Goal: Task Accomplishment & Management: Manage account settings

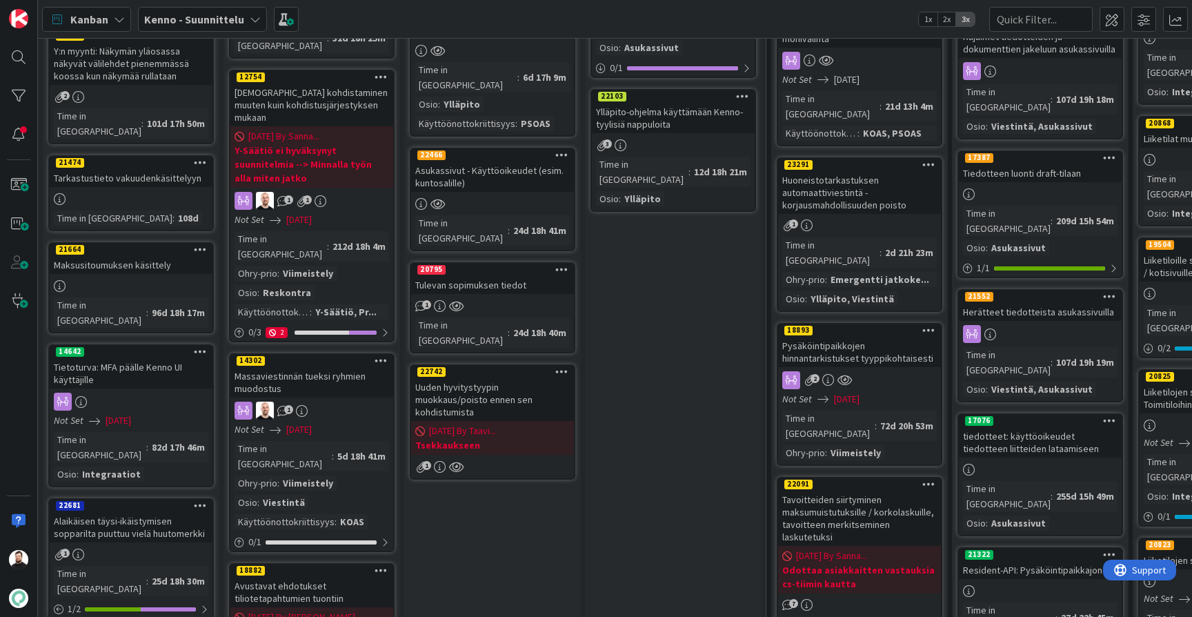
scroll to position [747, 0]
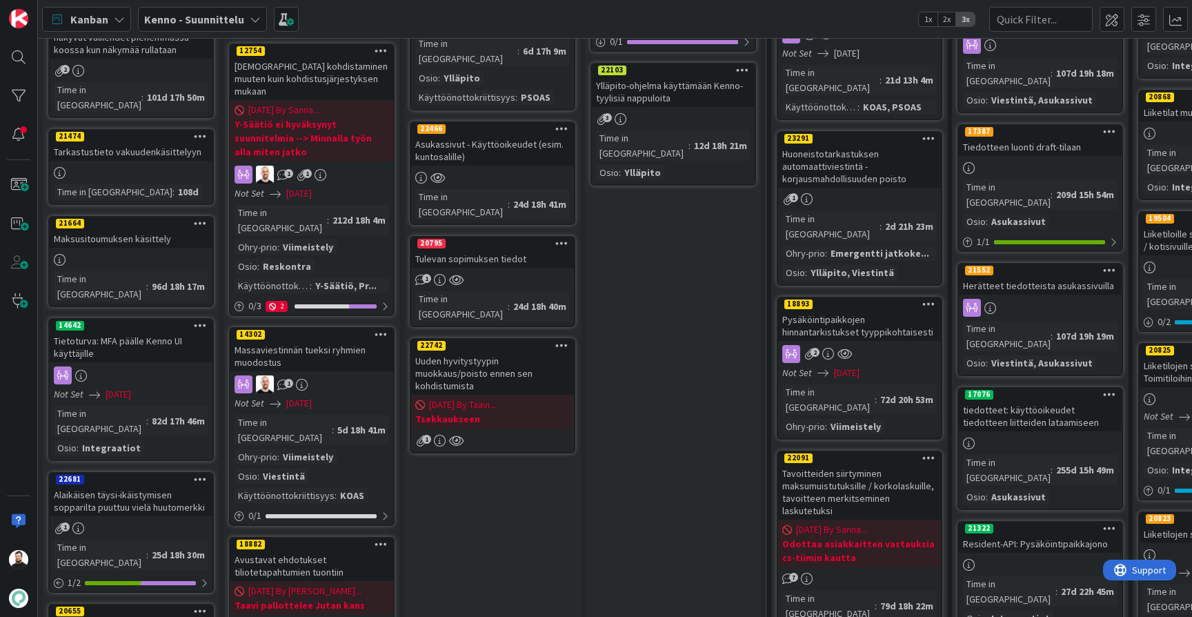
click at [470, 352] on div "Uuden hyvitystyypin muokkaus/poisto ennen sen kohdistumista" at bounding box center [492, 373] width 163 height 43
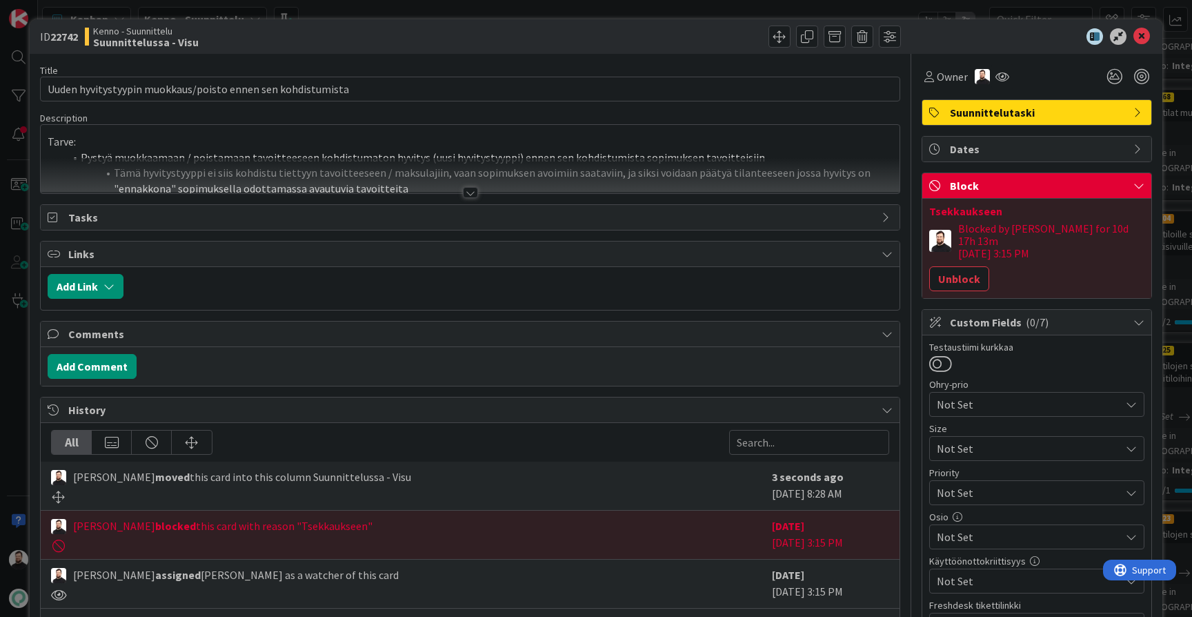
click at [457, 195] on div "Title 59 / 128 Uuden hyvitystyypin muokkaus/poisto ennen sen kohdistumista Desc…" at bounding box center [470, 404] width 860 height 701
click at [464, 190] on div at bounding box center [470, 192] width 15 height 11
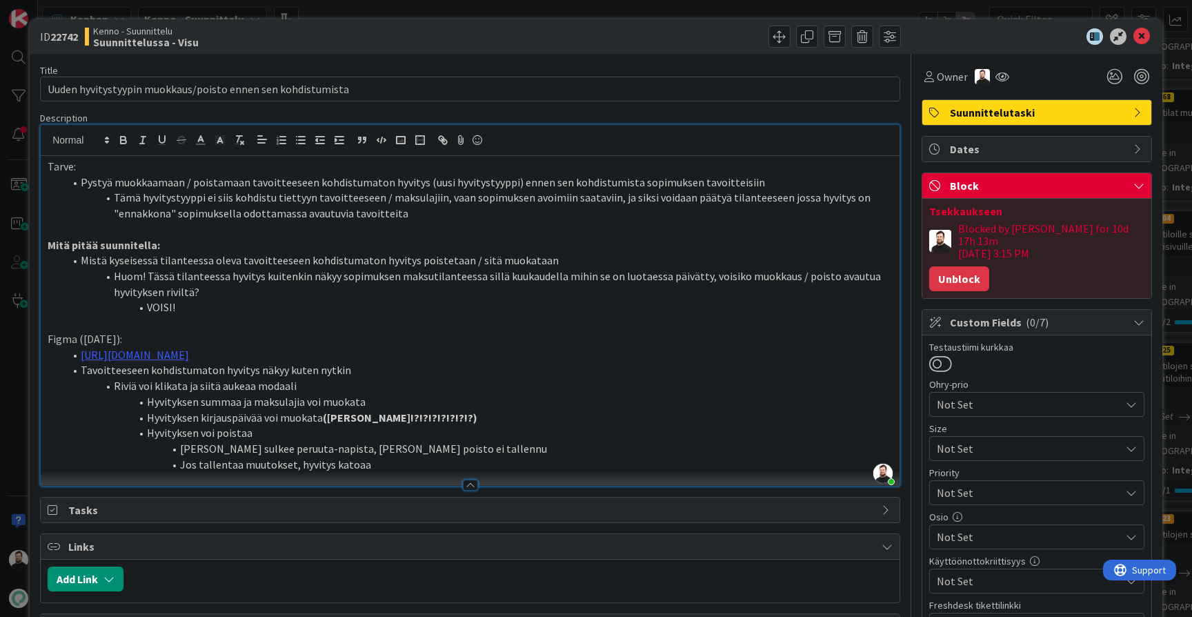
click at [951, 266] on button "Unblock" at bounding box center [959, 278] width 60 height 25
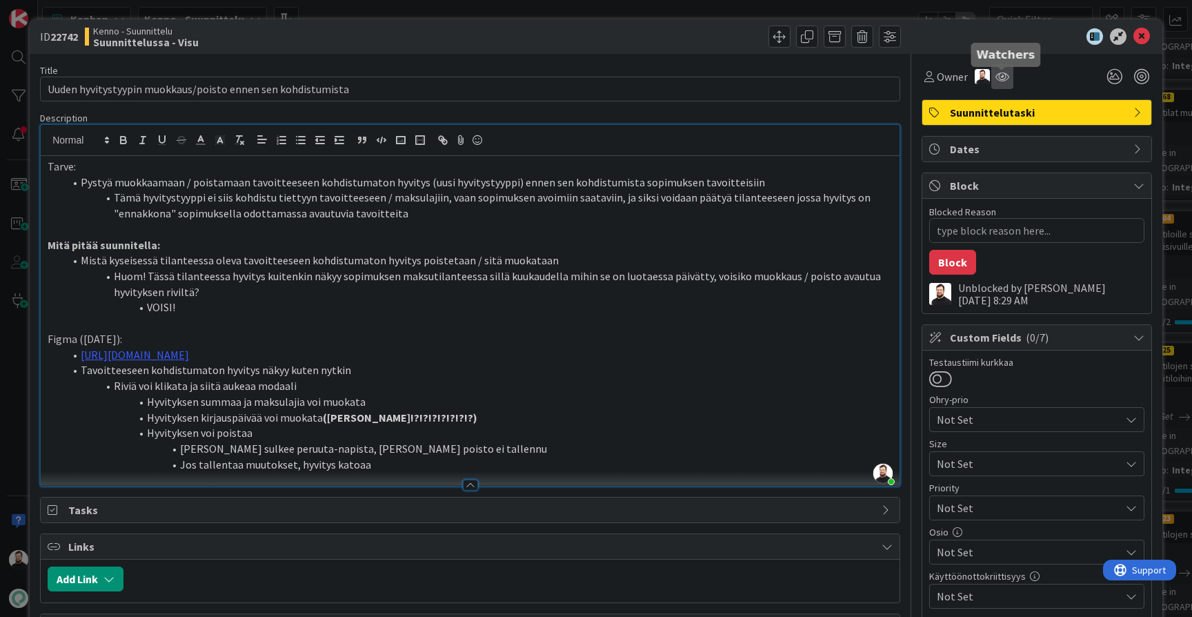
click at [1001, 80] on icon at bounding box center [1002, 76] width 14 height 11
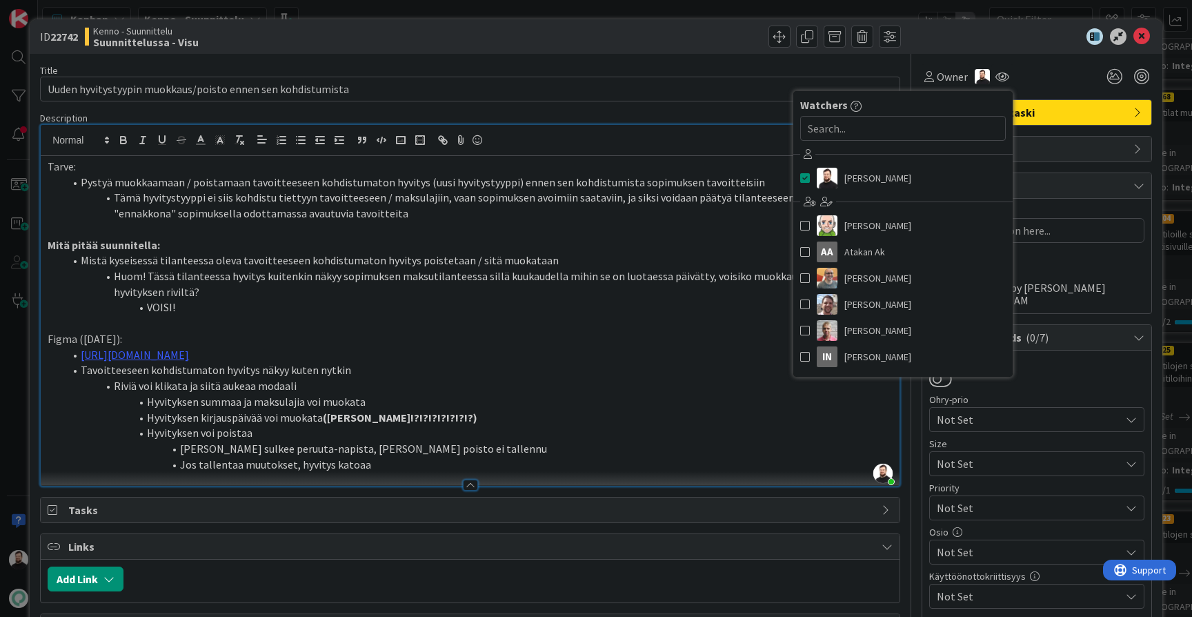
click at [1040, 62] on div "Owner Watchers [PERSON_NAME] [PERSON_NAME] AA Atakan Ak [PERSON_NAME] [PERSON_N…" at bounding box center [1036, 71] width 230 height 35
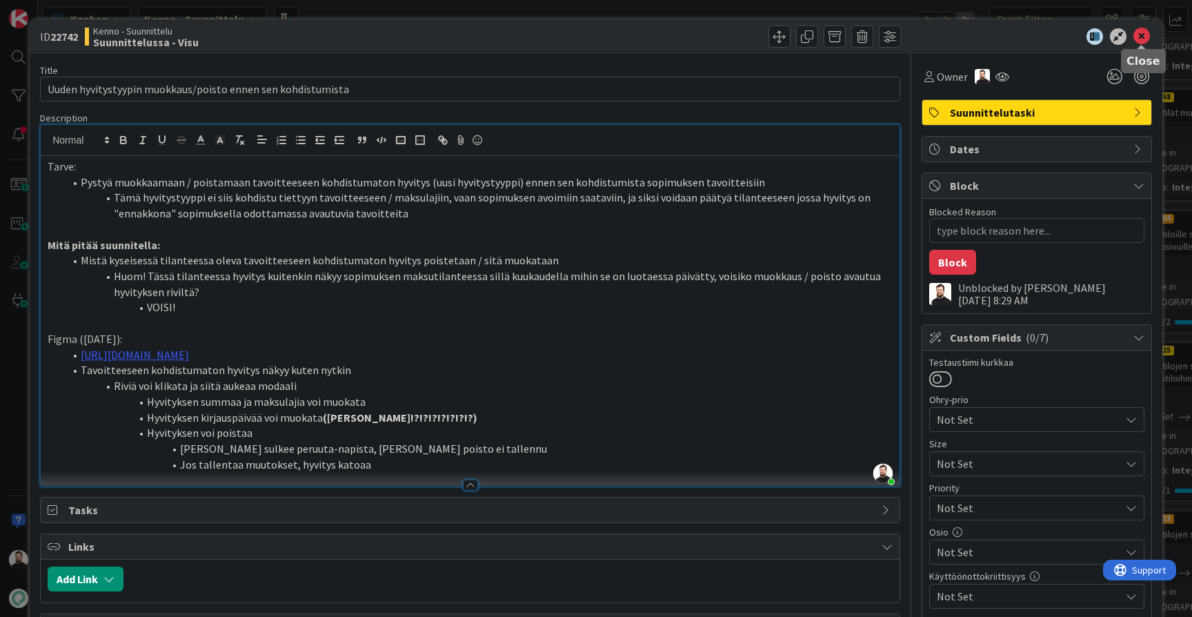
click at [1134, 41] on icon at bounding box center [1141, 36] width 17 height 17
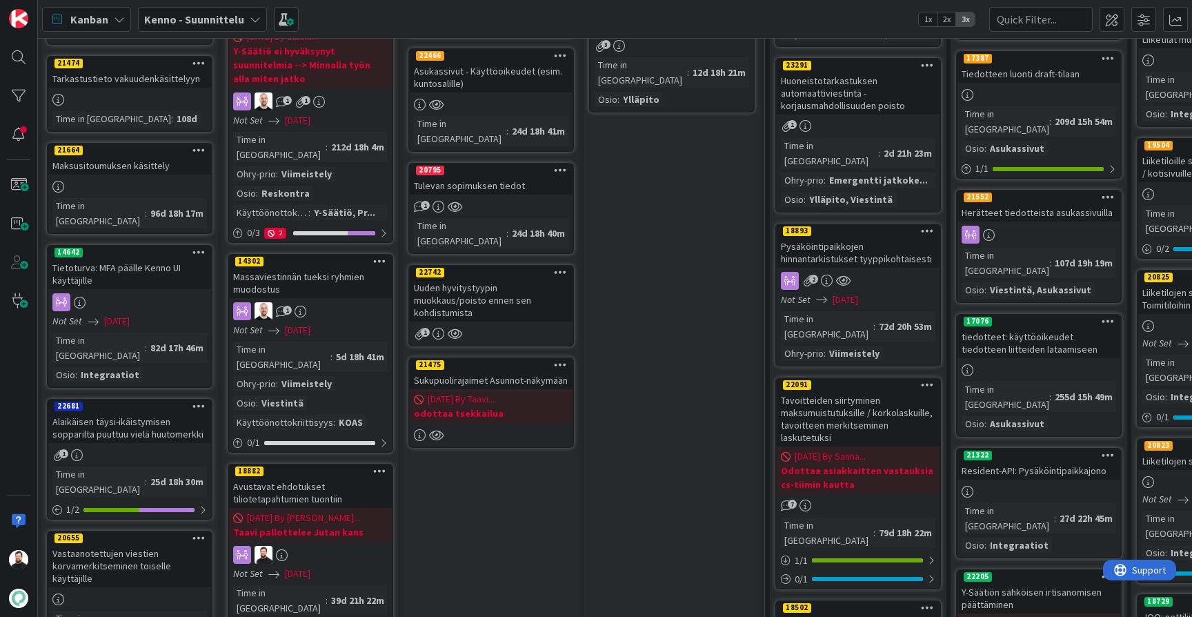
scroll to position [823, 2]
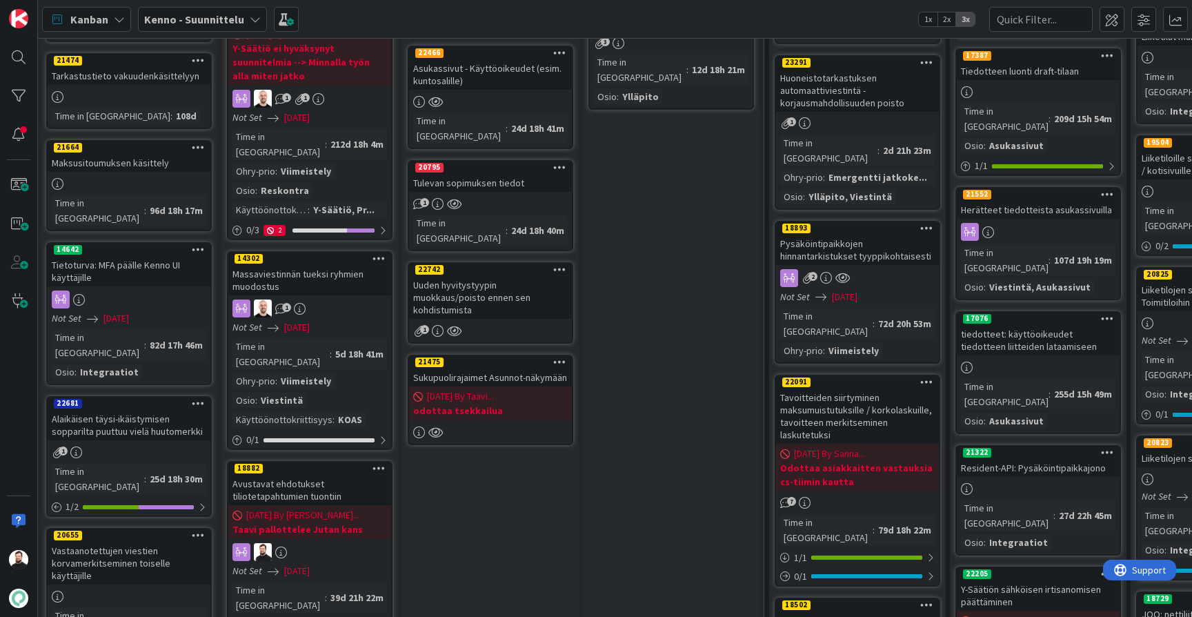
click at [472, 368] on div "Sukupuolirajaimet Asunnot-näkymään" at bounding box center [490, 377] width 163 height 18
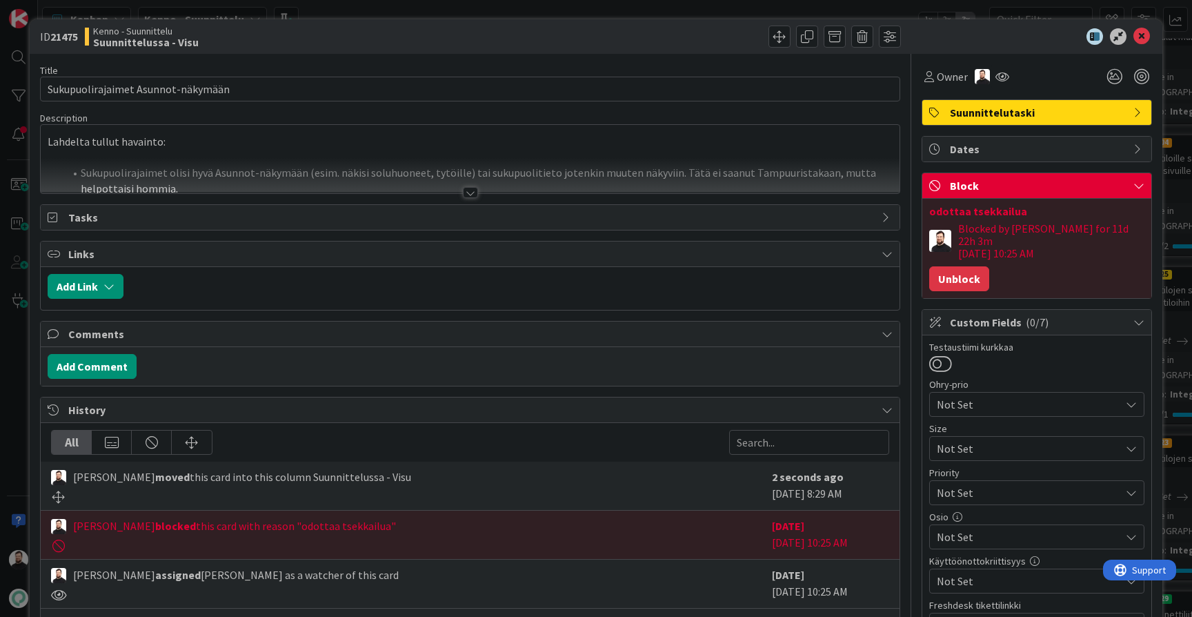
click at [942, 266] on button "Unblock" at bounding box center [959, 278] width 60 height 25
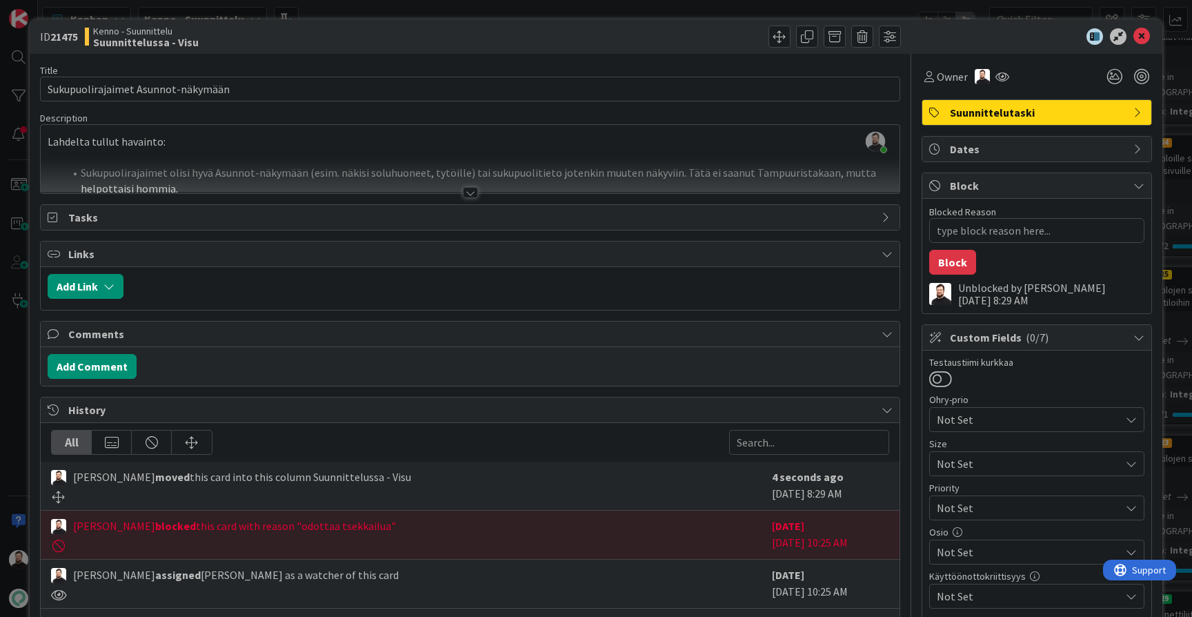
click at [471, 190] on div at bounding box center [470, 192] width 15 height 11
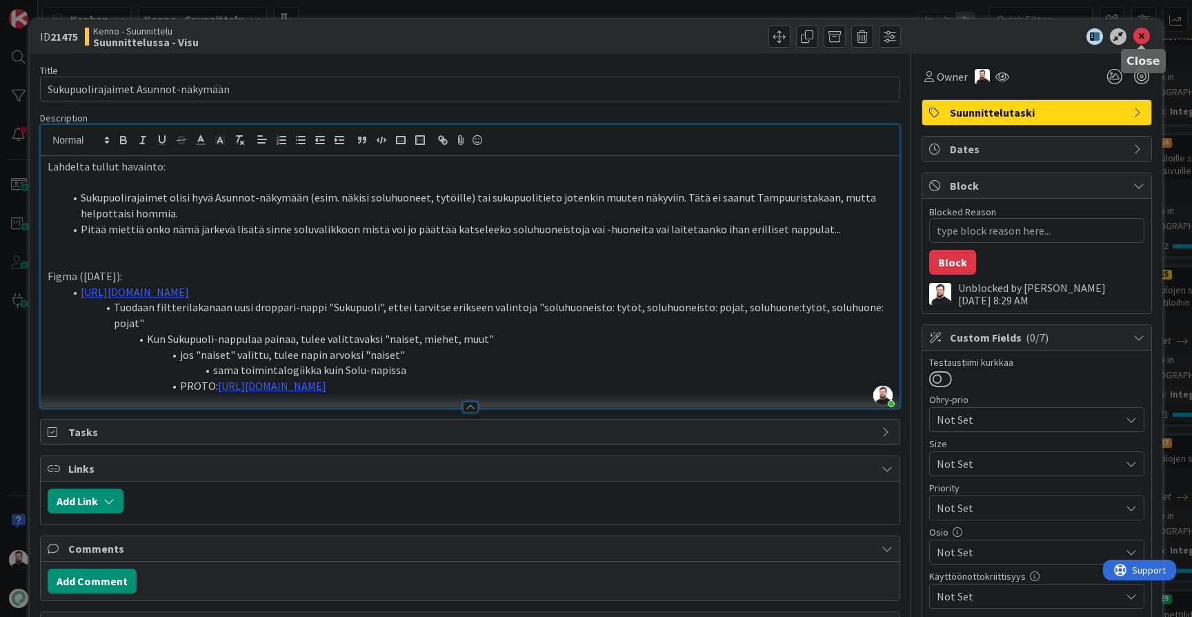
click at [1142, 32] on icon at bounding box center [1141, 36] width 17 height 17
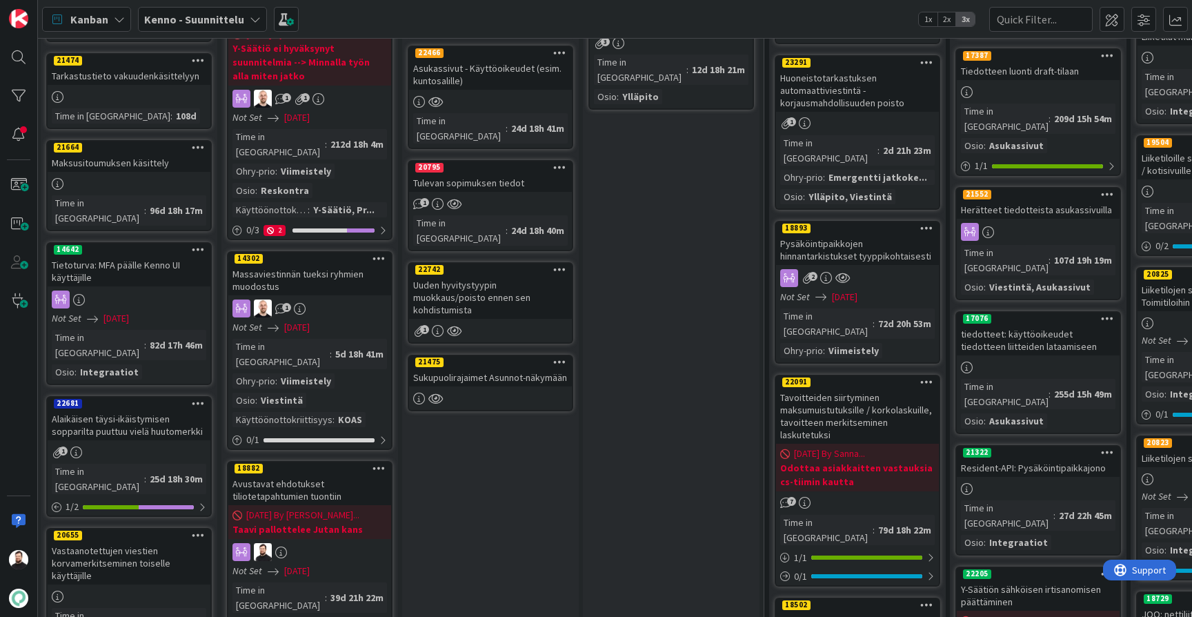
click at [489, 276] on div "Uuden hyvitystyypin muokkaus/poisto ennen sen kohdistumista" at bounding box center [490, 297] width 163 height 43
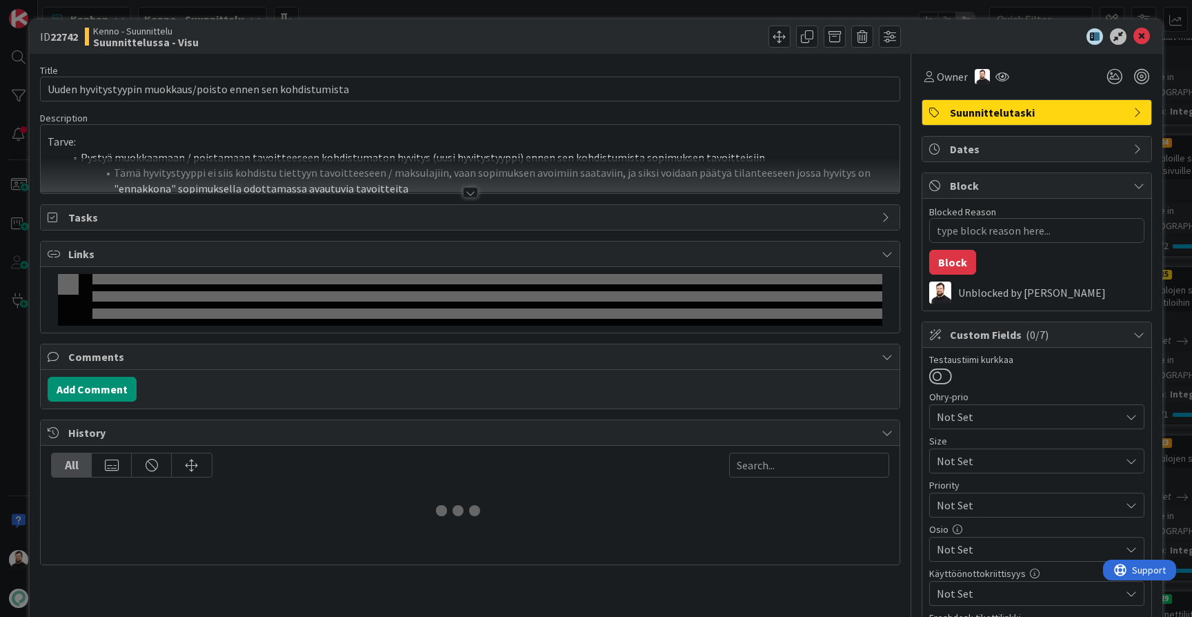
type textarea "x"
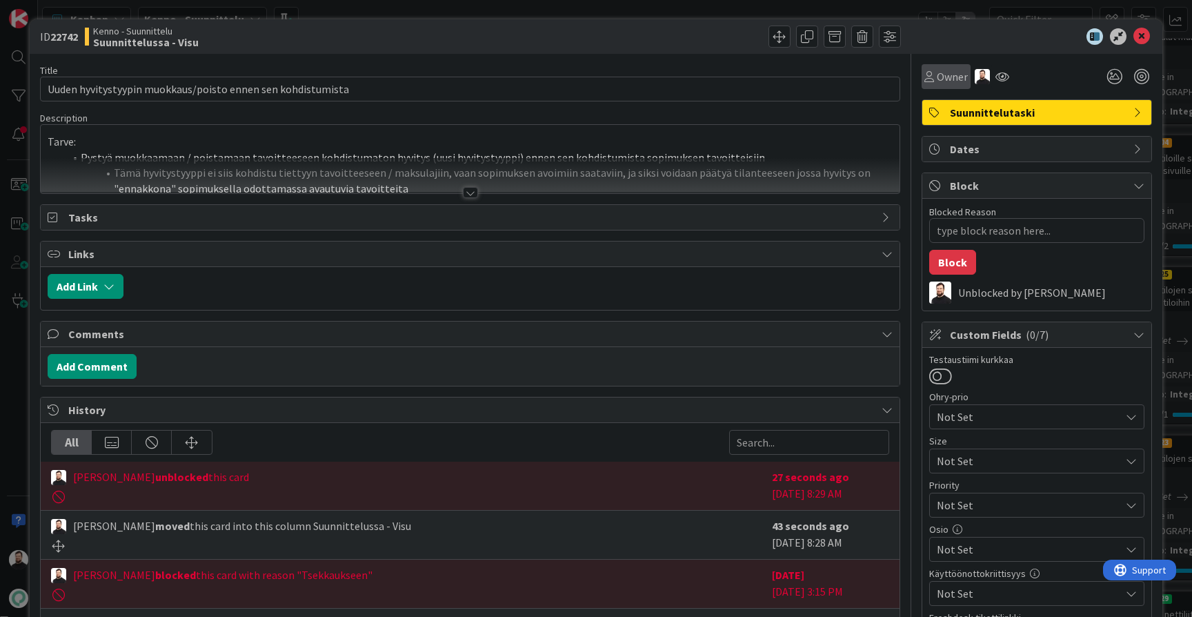
click at [948, 77] on span "Owner" at bounding box center [952, 76] width 31 height 17
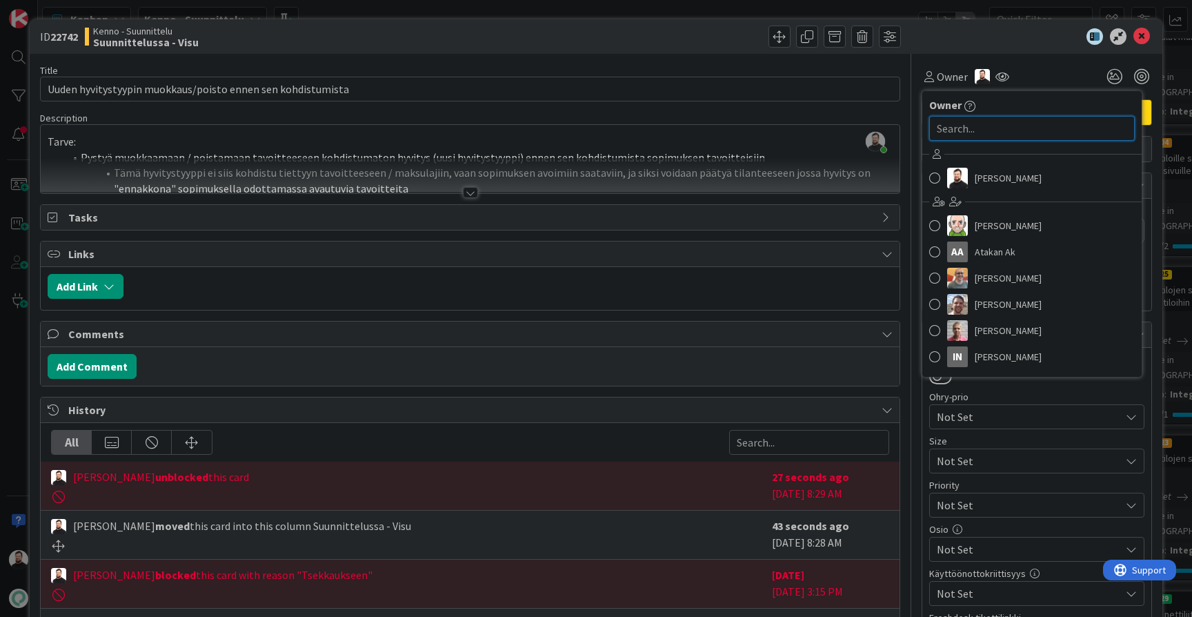
click at [961, 134] on input "text" at bounding box center [1032, 128] width 206 height 25
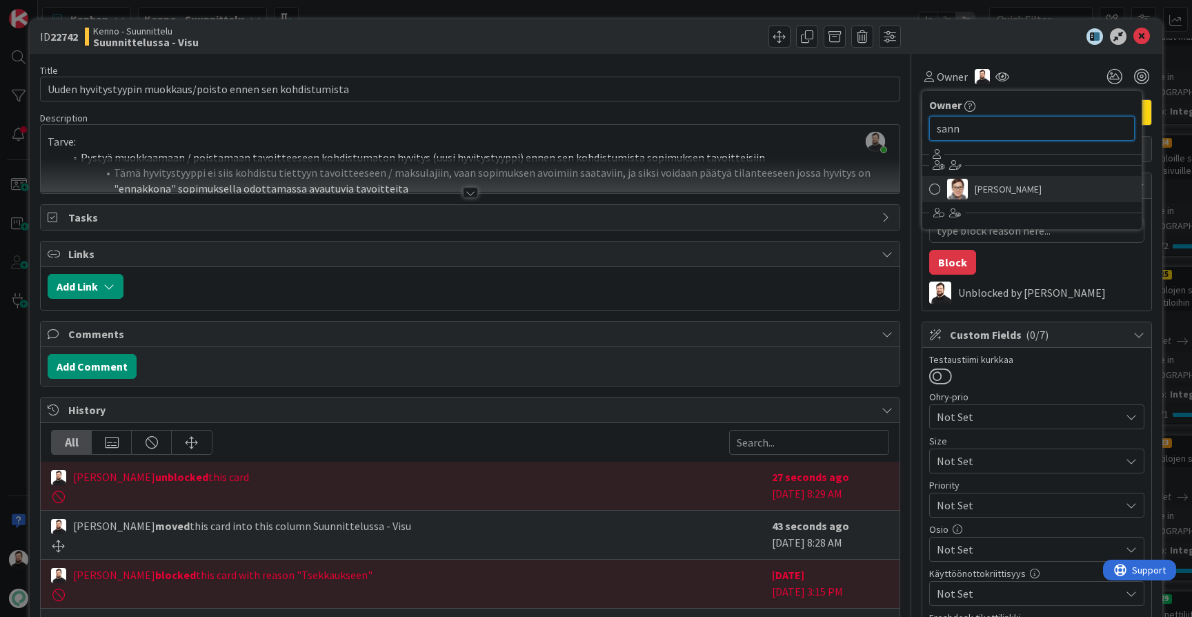
type input "sann"
click at [1011, 197] on span "[PERSON_NAME]" at bounding box center [1007, 189] width 67 height 21
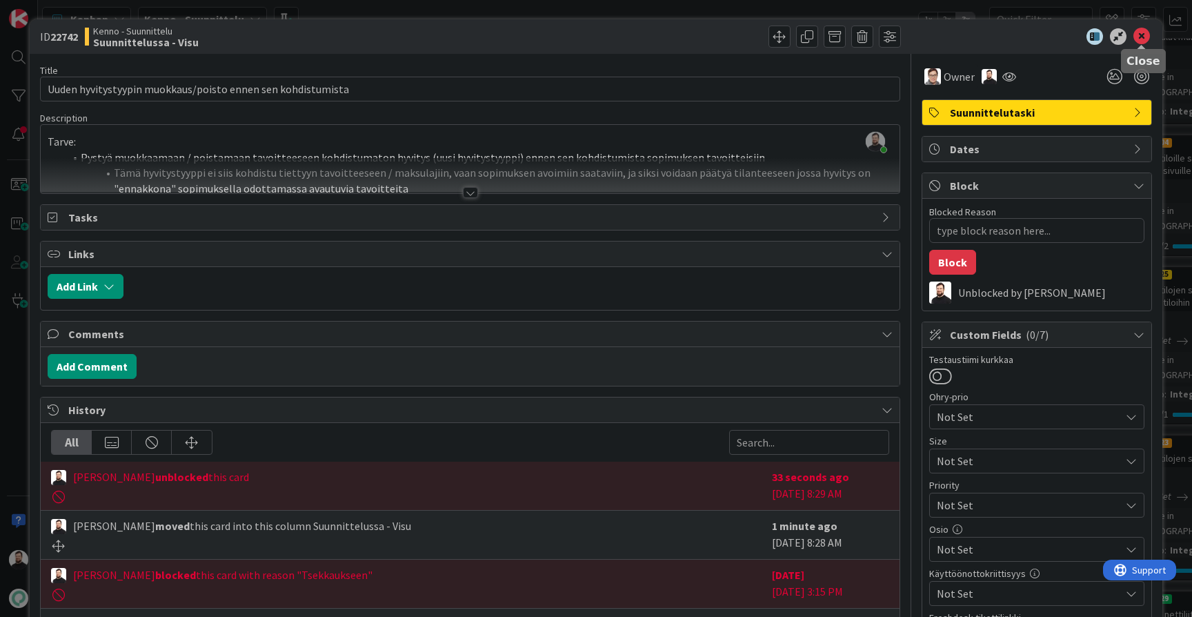
click at [1144, 38] on icon at bounding box center [1141, 36] width 17 height 17
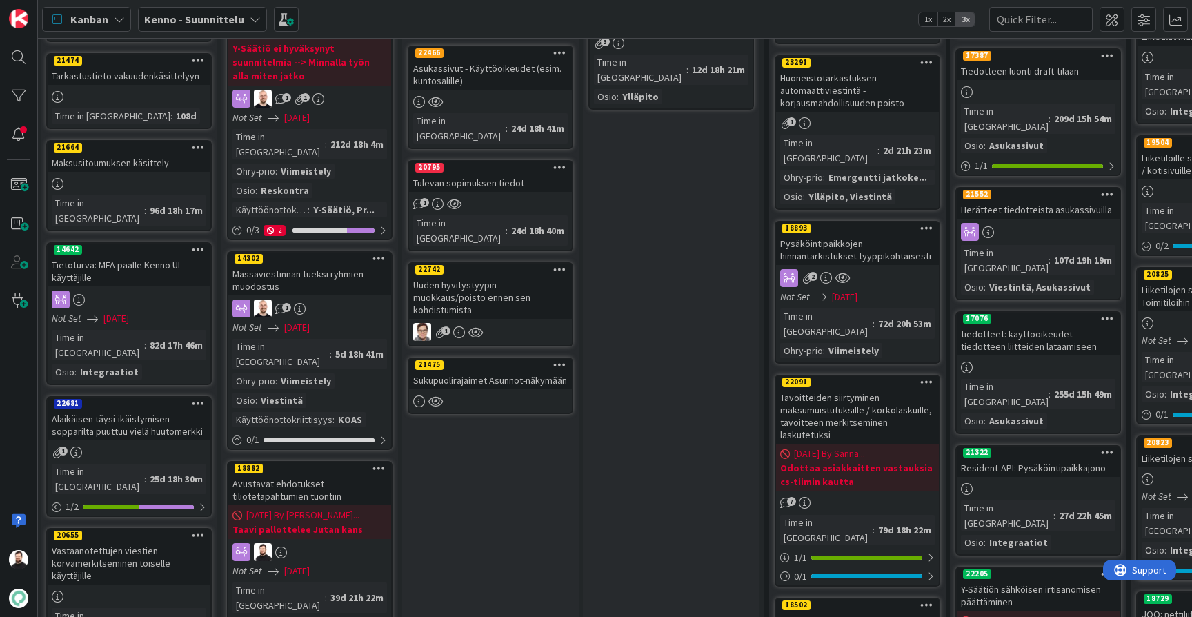
click at [472, 371] on div "Sukupuolirajaimet Asunnot-näkymään" at bounding box center [490, 380] width 163 height 18
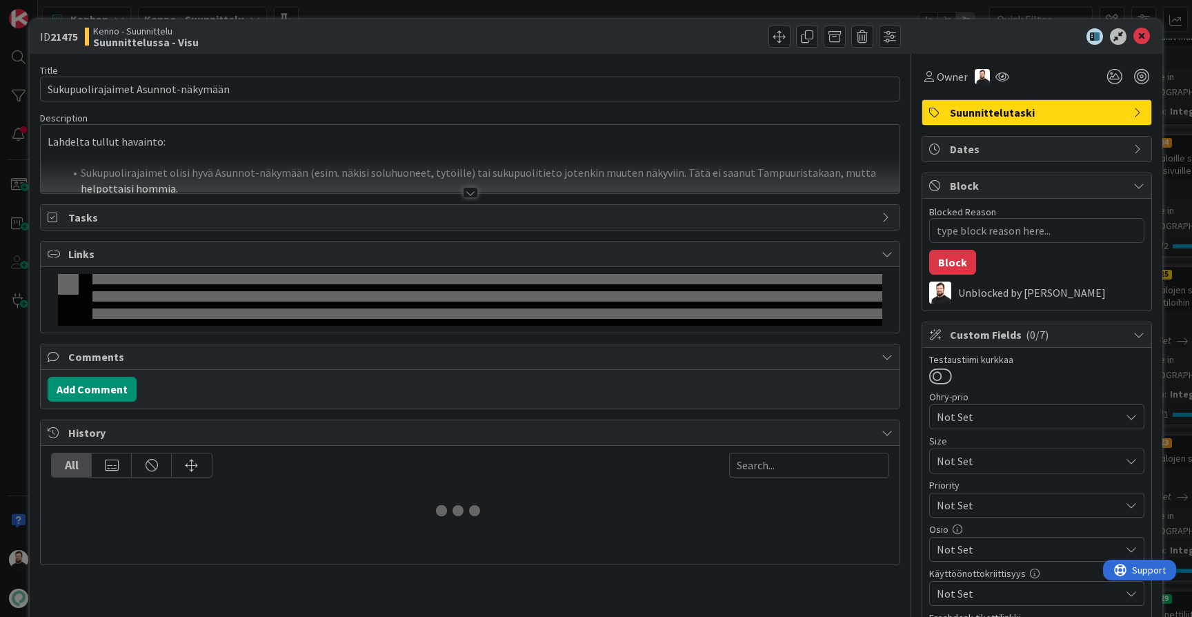
type textarea "x"
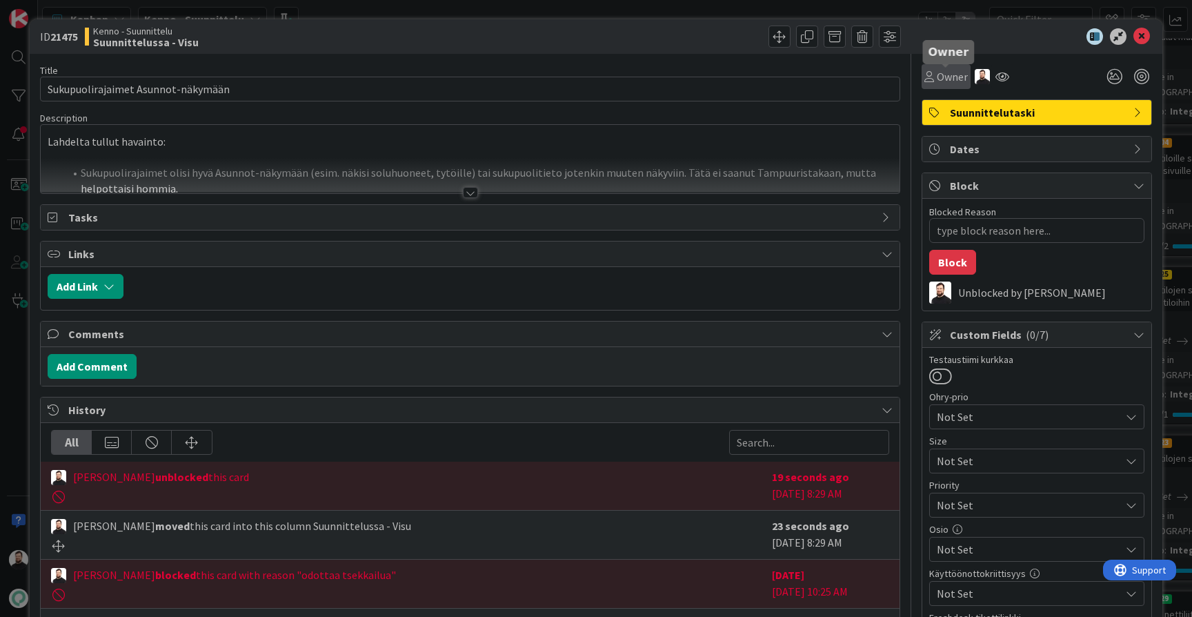
click at [945, 82] on span "Owner" at bounding box center [952, 76] width 31 height 17
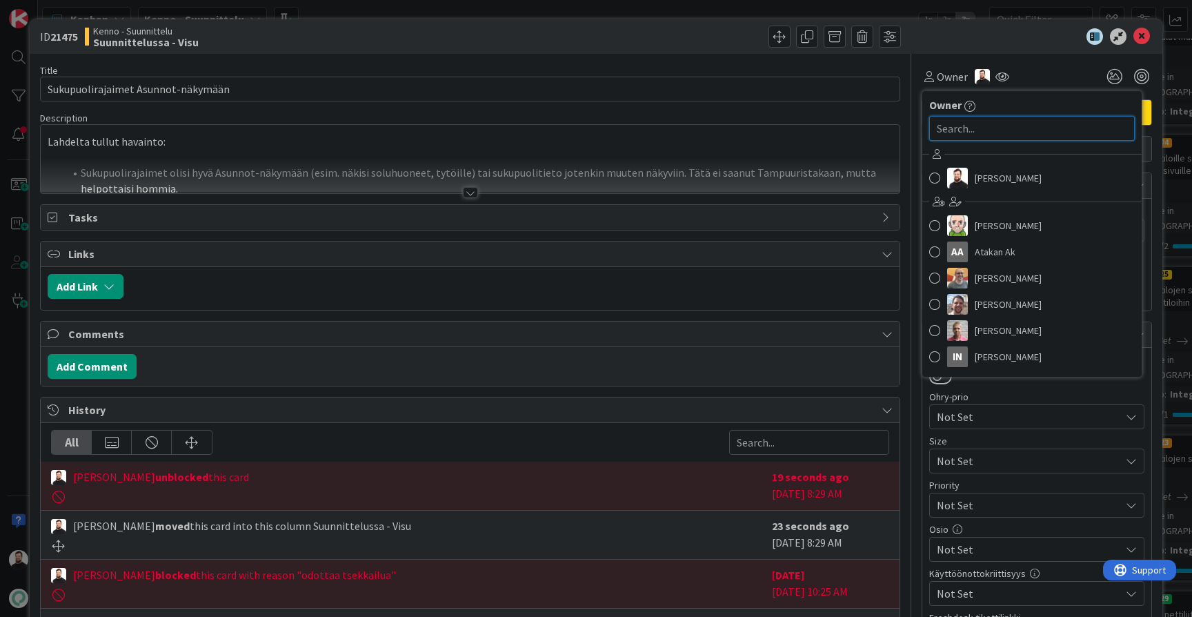
click at [945, 125] on input "text" at bounding box center [1032, 128] width 206 height 25
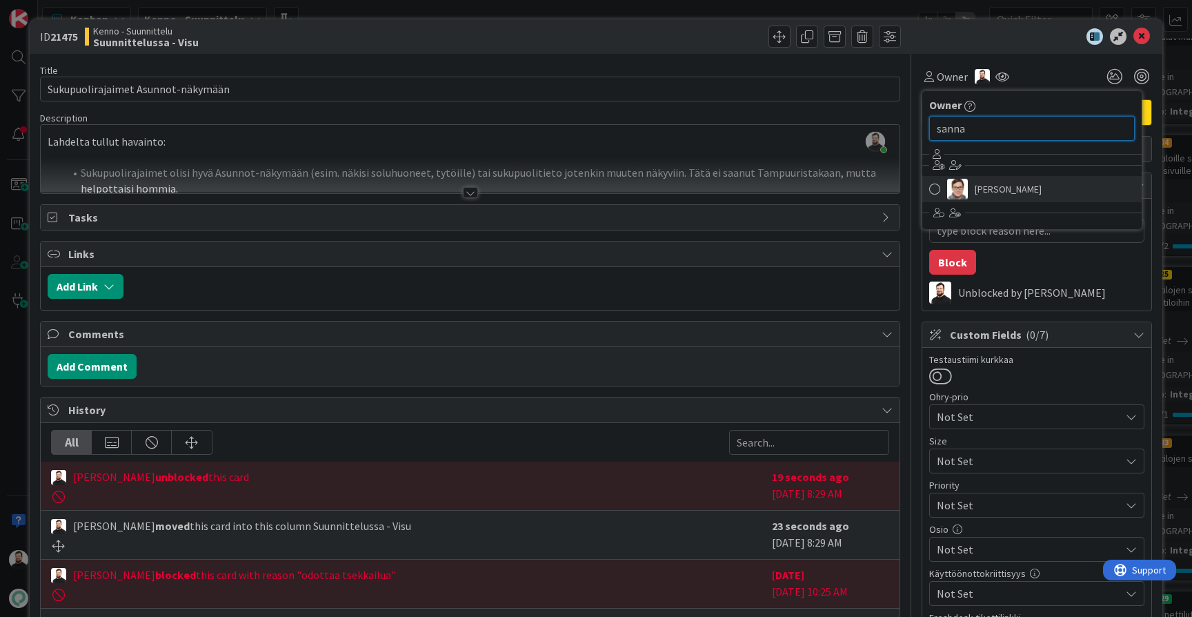
type input "sanna"
click at [1008, 186] on span "[PERSON_NAME]" at bounding box center [1007, 189] width 67 height 21
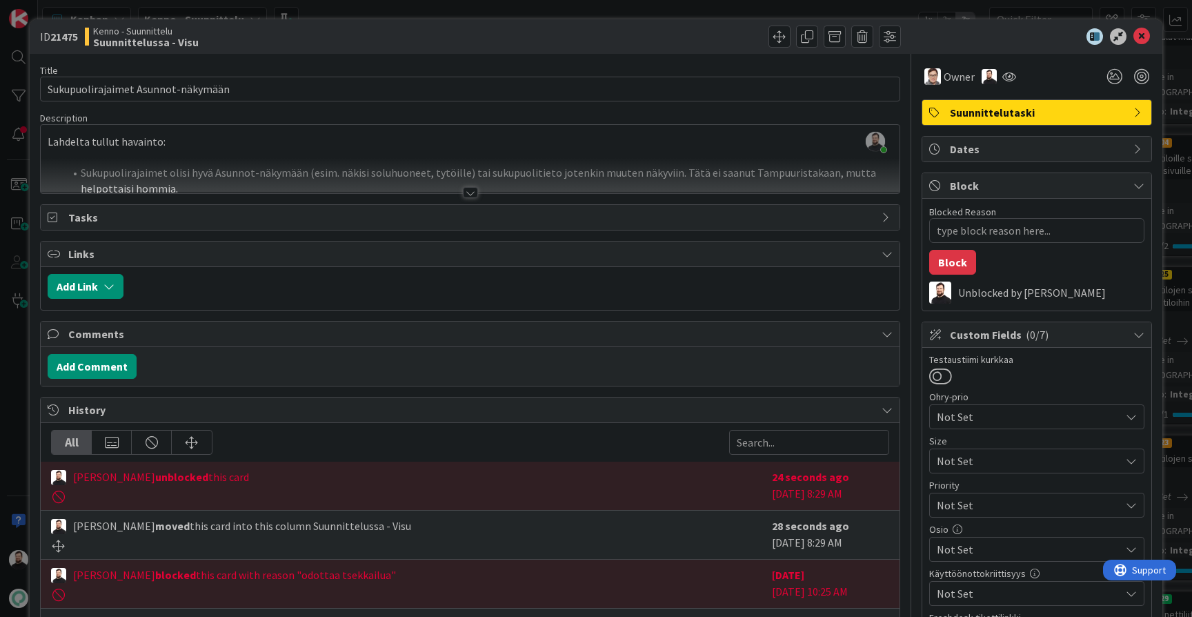
type textarea "x"
click at [1143, 38] on icon at bounding box center [1141, 36] width 17 height 17
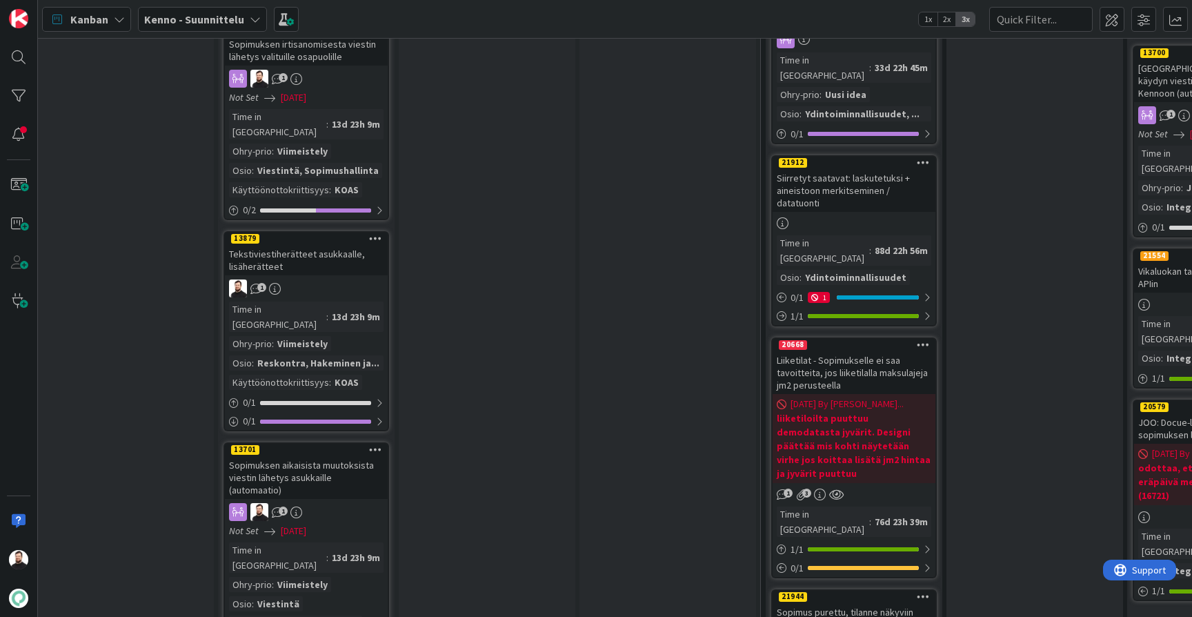
scroll to position [1748, 6]
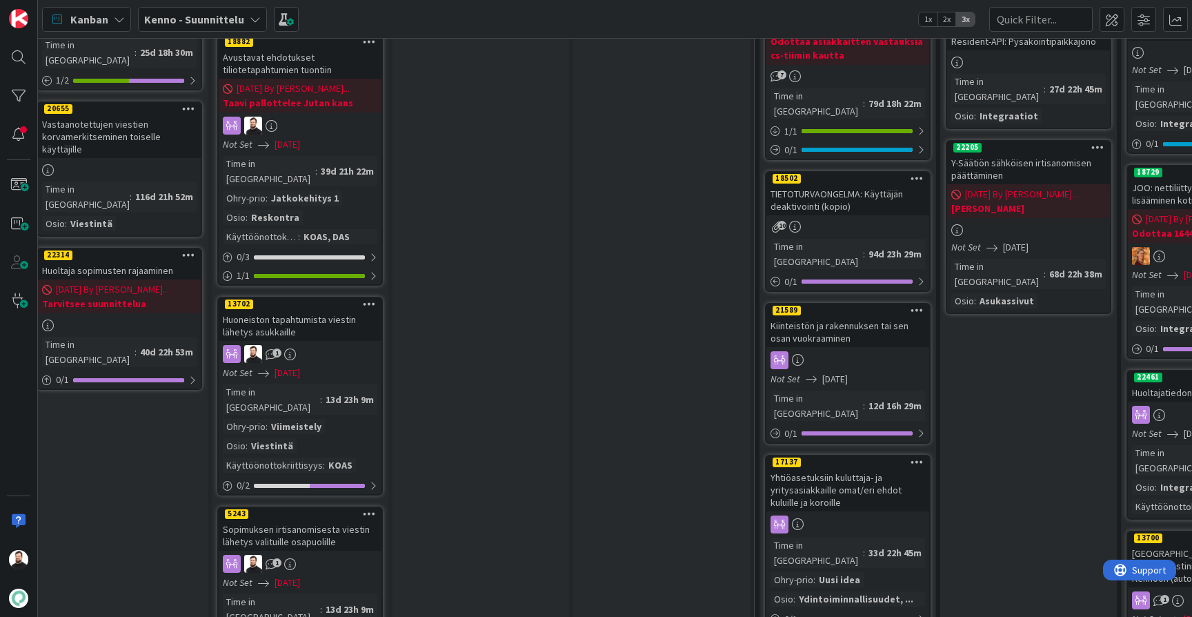
scroll to position [1250, 12]
